Goal: Task Accomplishment & Management: Manage account settings

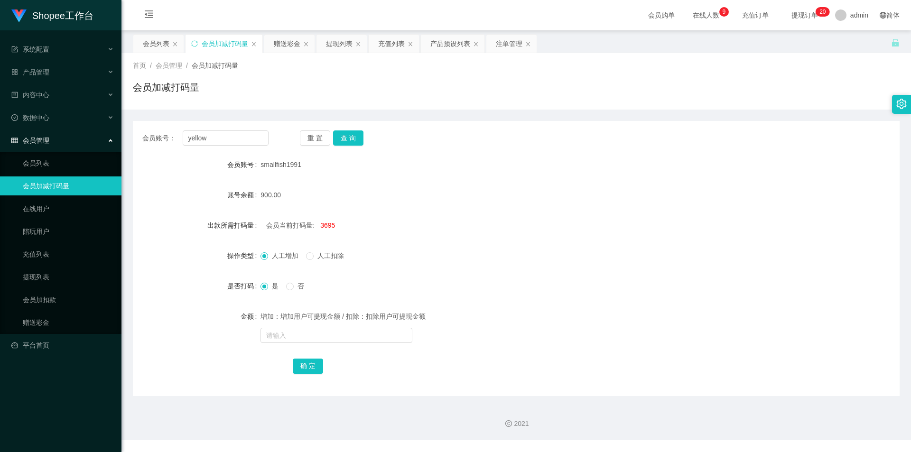
type input "yellow"
click at [342, 129] on div "会员账号： yellow 重 置 查 询 会员账号 smallfish1991 账号余额 900.00 出款所需打码量 会员当前打码量: 3695 操作类型 …" at bounding box center [516, 258] width 766 height 275
click at [154, 50] on div "会员列表" at bounding box center [156, 44] width 27 height 18
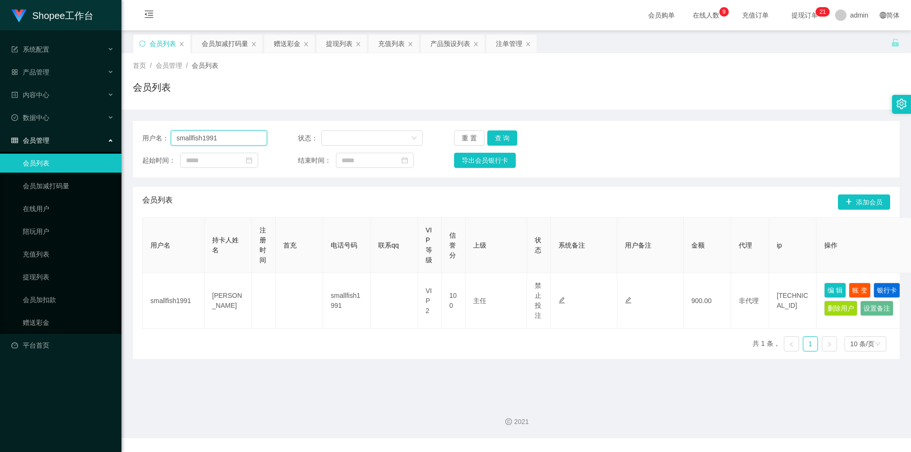
click at [250, 142] on input "smallfish1991" at bounding box center [219, 137] width 96 height 15
paste input "yellow"
type input "yellow"
click at [511, 139] on button "查 询" at bounding box center [502, 137] width 30 height 15
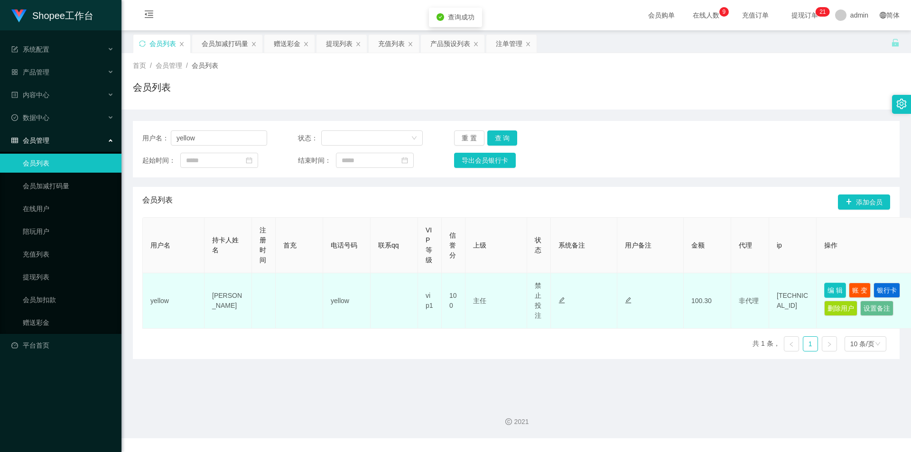
click at [828, 290] on button "编 辑" at bounding box center [835, 290] width 22 height 15
type input "yellow"
type input "[PERSON_NAME]"
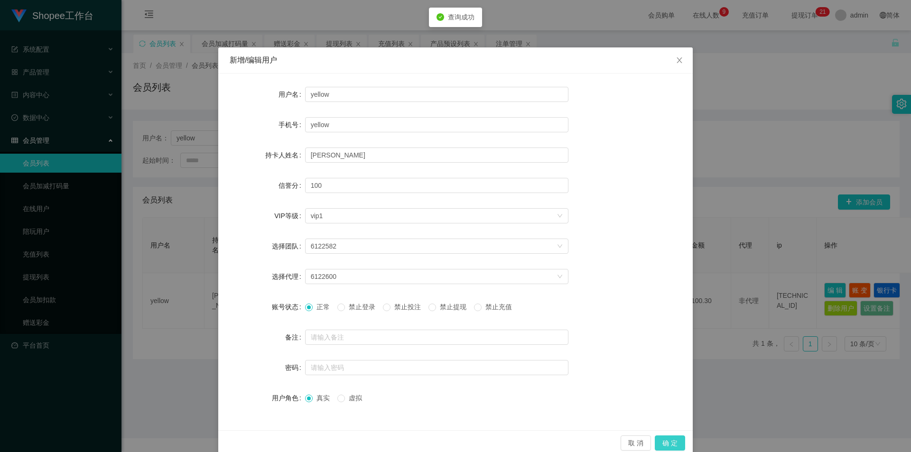
click at [673, 442] on button "确 定" at bounding box center [670, 442] width 30 height 15
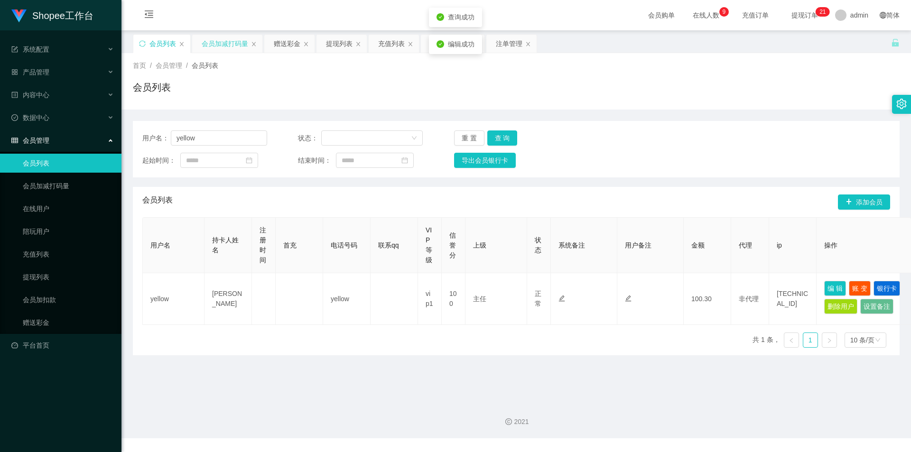
click at [208, 40] on div "会员加减打码量" at bounding box center [225, 44] width 46 height 18
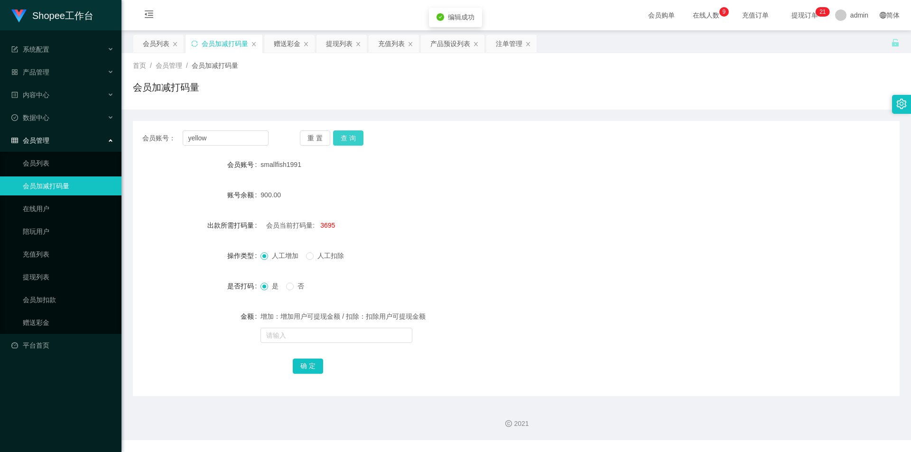
click at [354, 134] on button "查 询" at bounding box center [348, 137] width 30 height 15
click at [509, 49] on div "注单管理" at bounding box center [509, 44] width 27 height 18
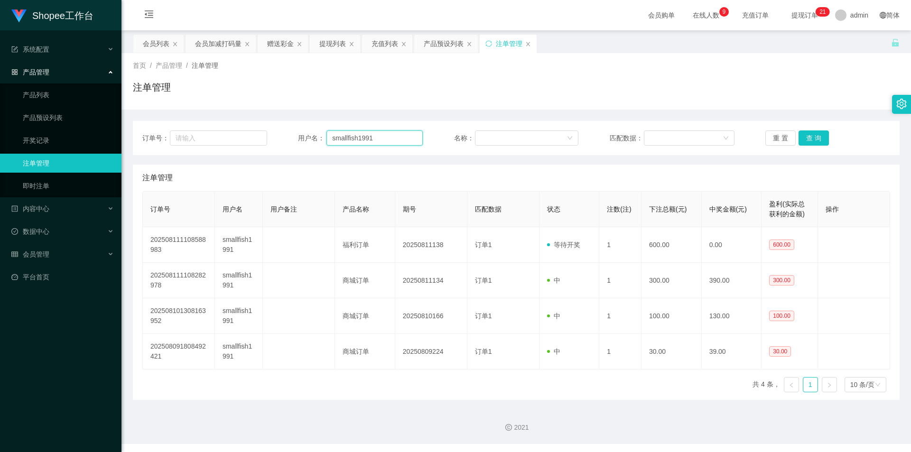
click at [366, 137] on input "smallfish1991" at bounding box center [374, 137] width 96 height 15
paste input "yellow"
type input "yellow"
click at [803, 142] on button "查 询" at bounding box center [813, 137] width 30 height 15
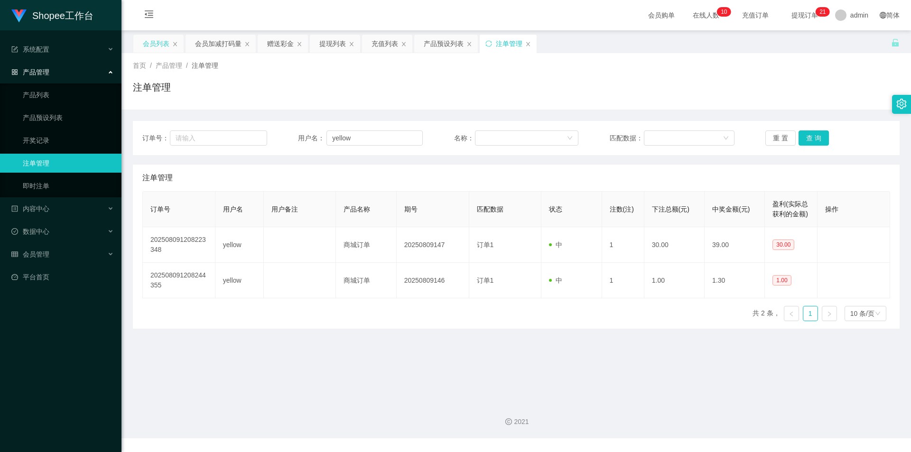
click at [137, 39] on div "会员列表" at bounding box center [158, 44] width 50 height 18
